Goal: Browse casually

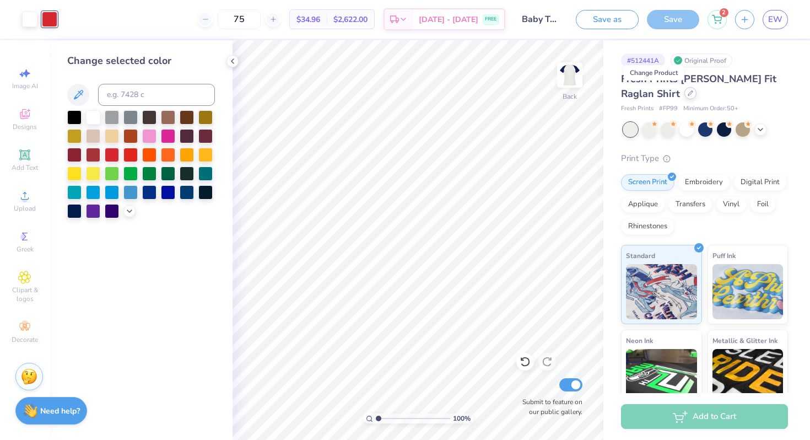
click at [688, 94] on icon at bounding box center [691, 93] width 6 height 6
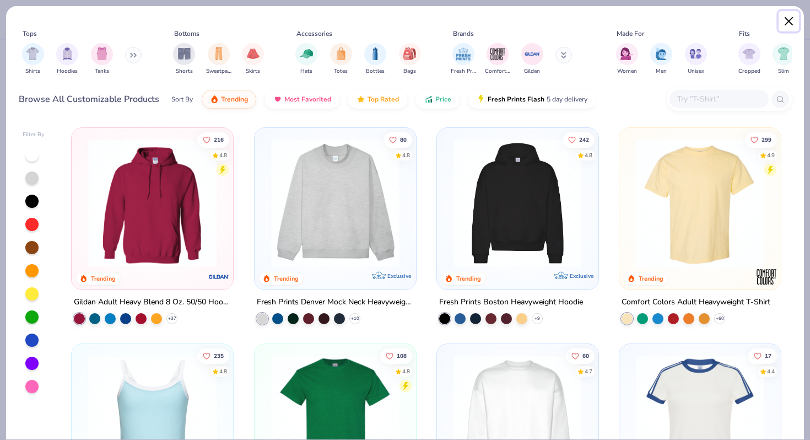
click at [787, 13] on button "Close" at bounding box center [789, 21] width 21 height 21
